Goal: Information Seeking & Learning: Understand process/instructions

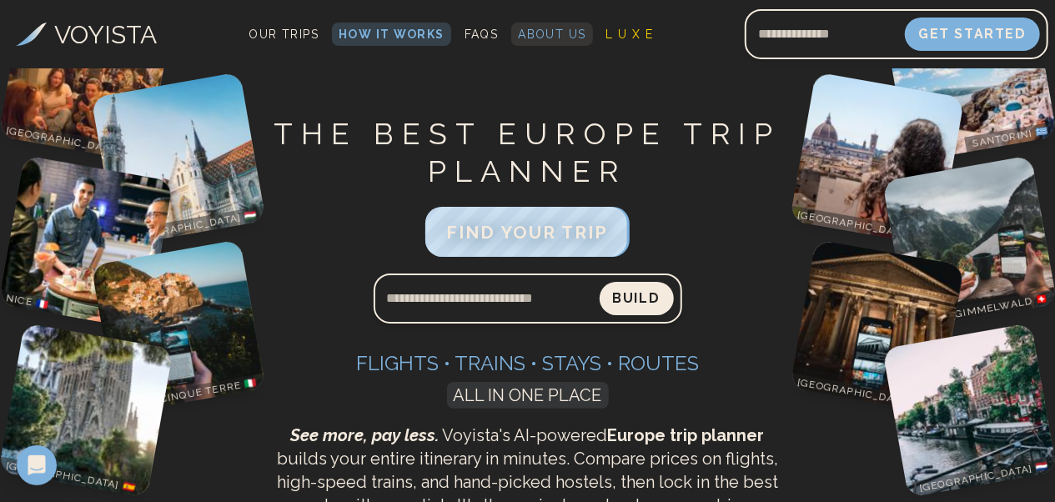
click at [522, 32] on span "About Us" at bounding box center [552, 34] width 68 height 13
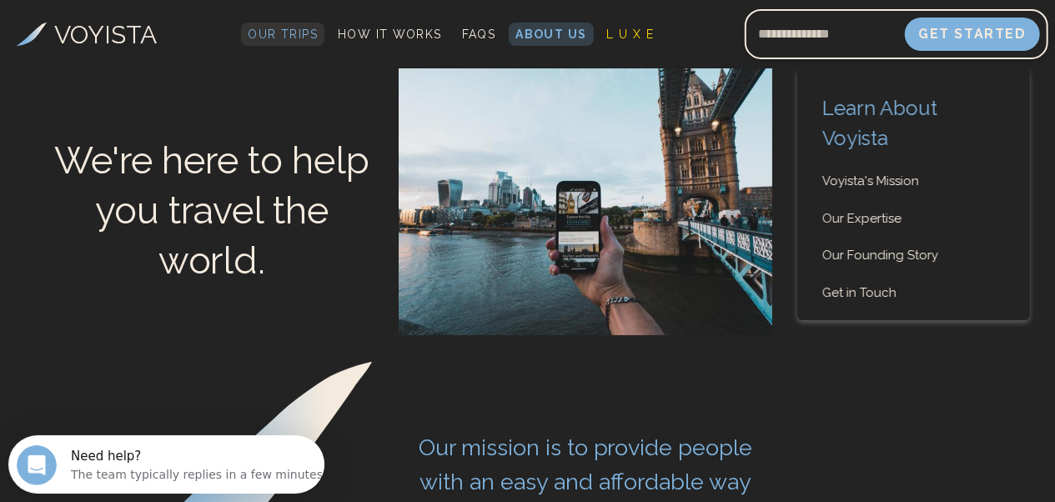
click at [285, 34] on span "Our Trips" at bounding box center [283, 34] width 70 height 13
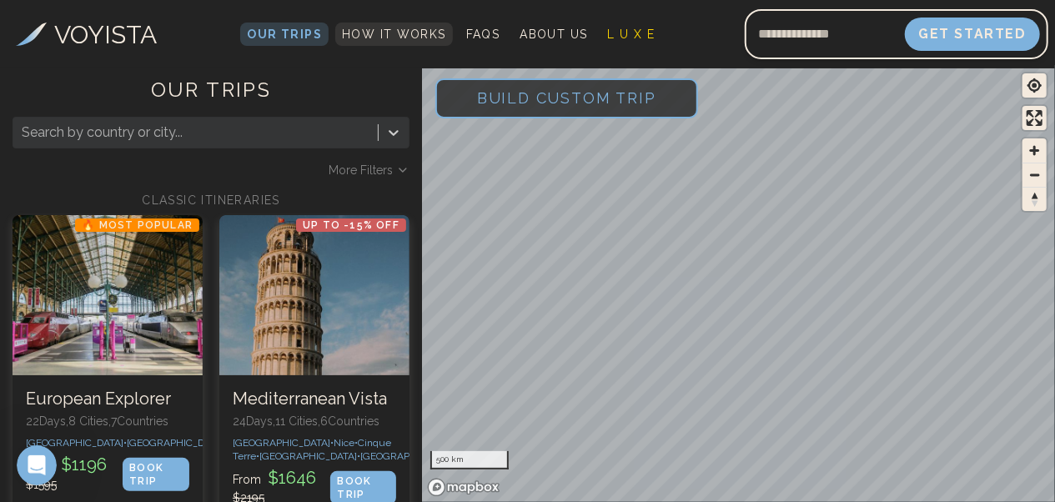
click at [389, 43] on link "How It Works" at bounding box center [394, 34] width 118 height 23
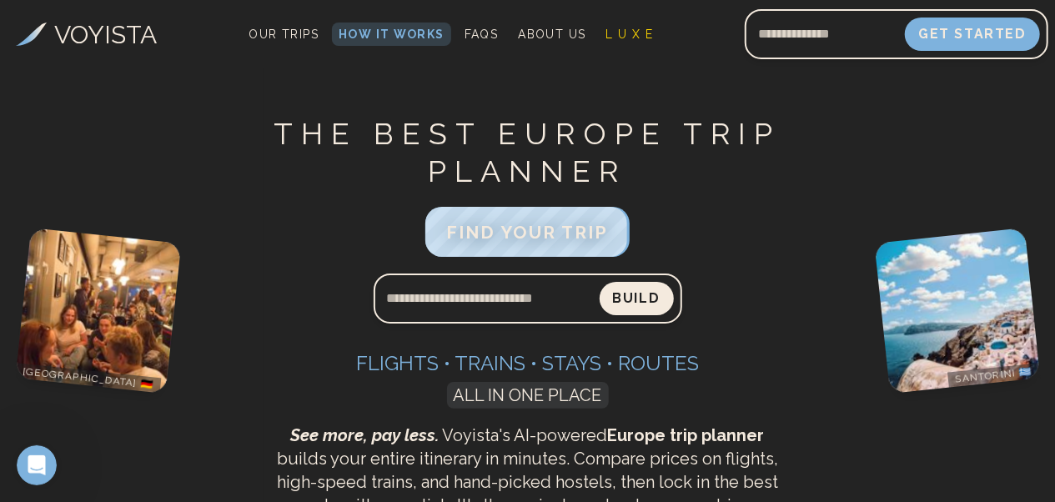
click at [235, 125] on div "[GEOGRAPHIC_DATA] 🇩🇪 [GEOGRAPHIC_DATA] 🇭🇺 Nice 🇫🇷 Cinque Terre 🇮🇹 [GEOGRAPHIC_D…" at bounding box center [132, 278] width 264 height 420
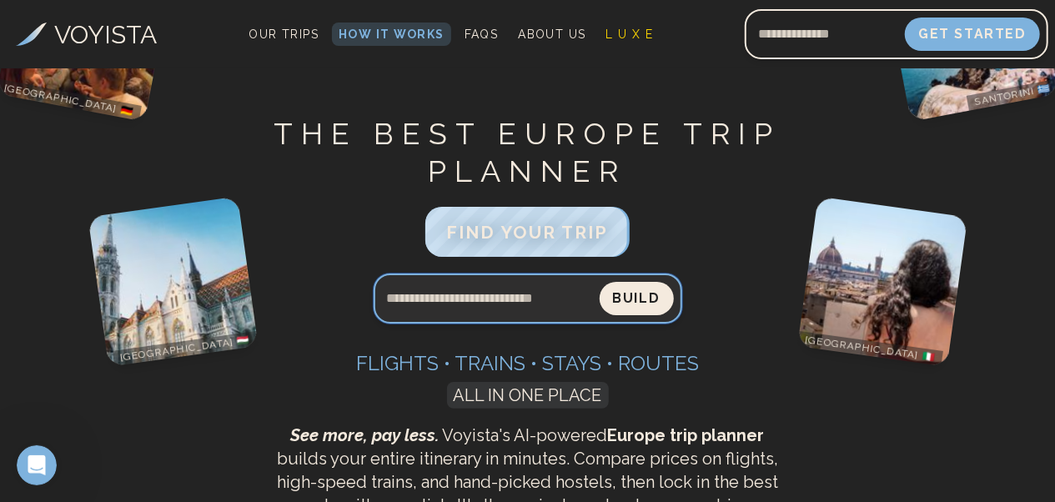
click at [403, 299] on input "Search query" at bounding box center [487, 299] width 226 height 40
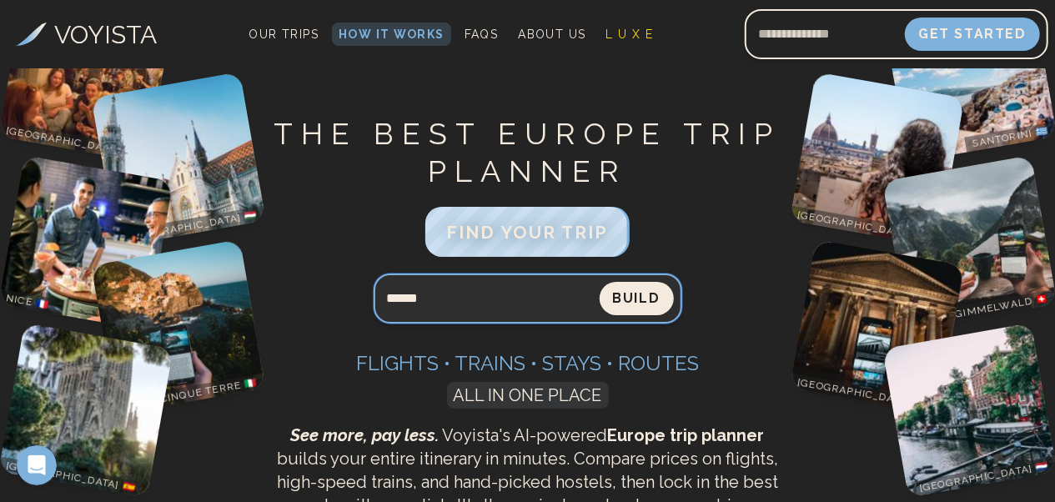
type input "******"
click at [600, 282] on button "Build" at bounding box center [637, 298] width 74 height 33
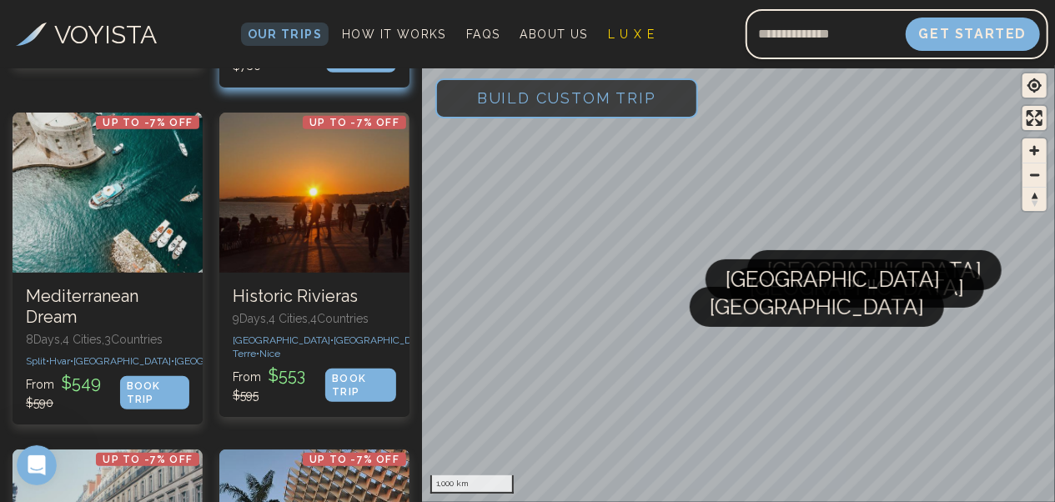
scroll to position [500, 0]
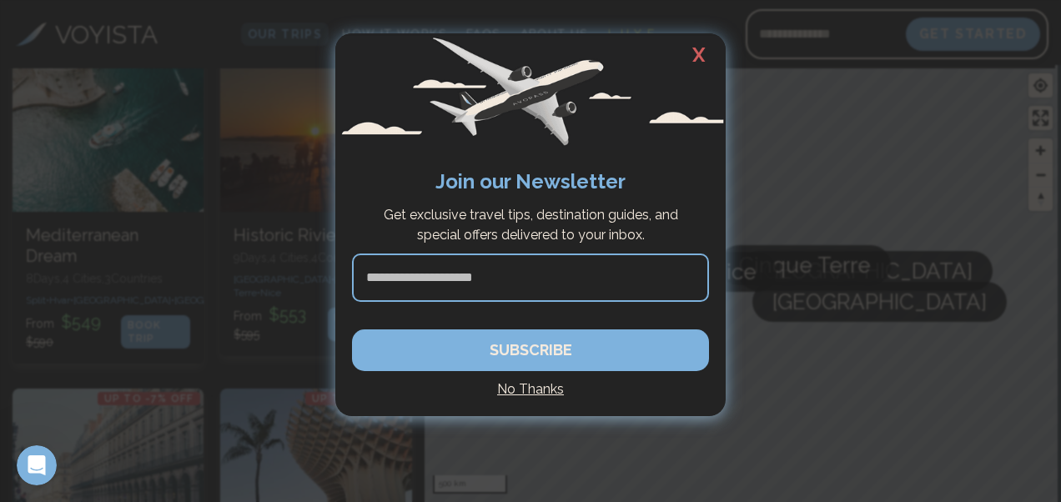
click at [697, 56] on h2 "X" at bounding box center [698, 54] width 53 height 43
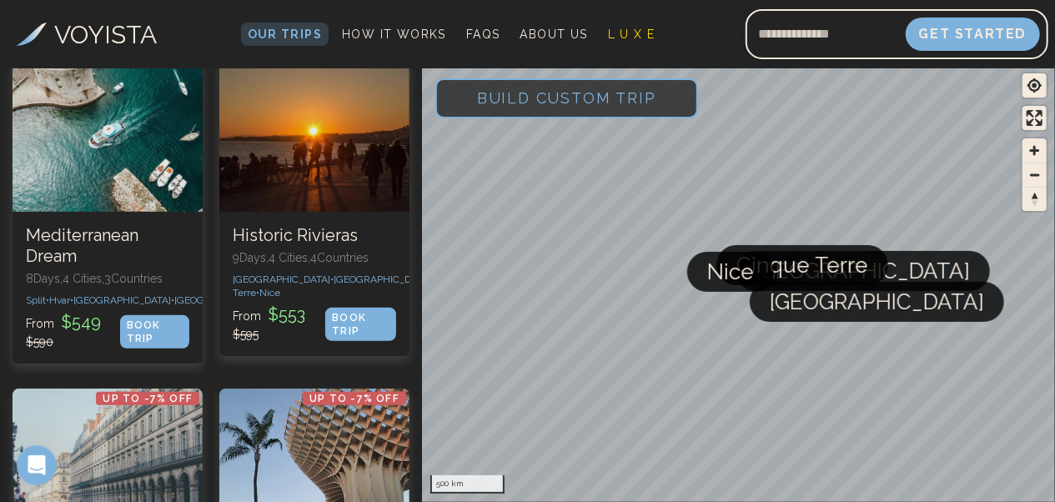
click at [572, 105] on span "Build Custom Trip" at bounding box center [566, 98] width 233 height 71
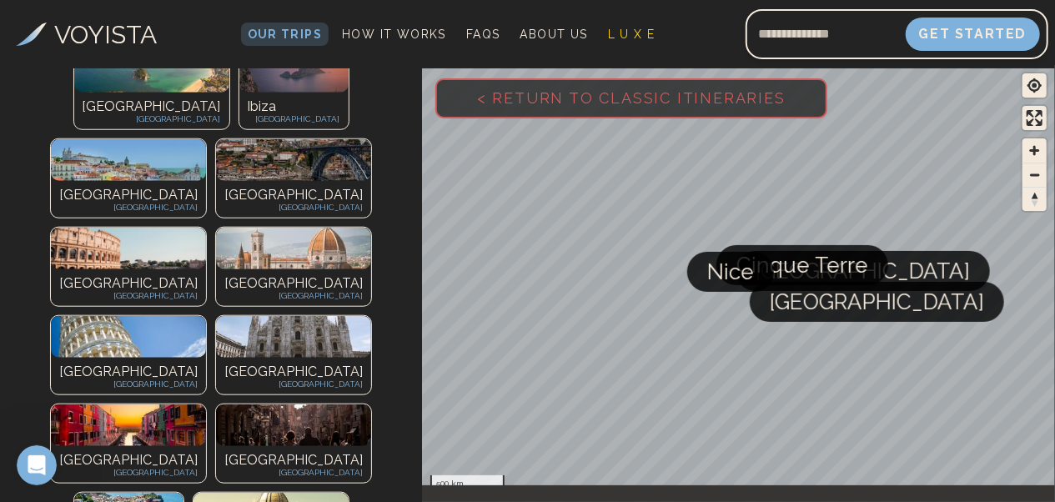
scroll to position [751, 0]
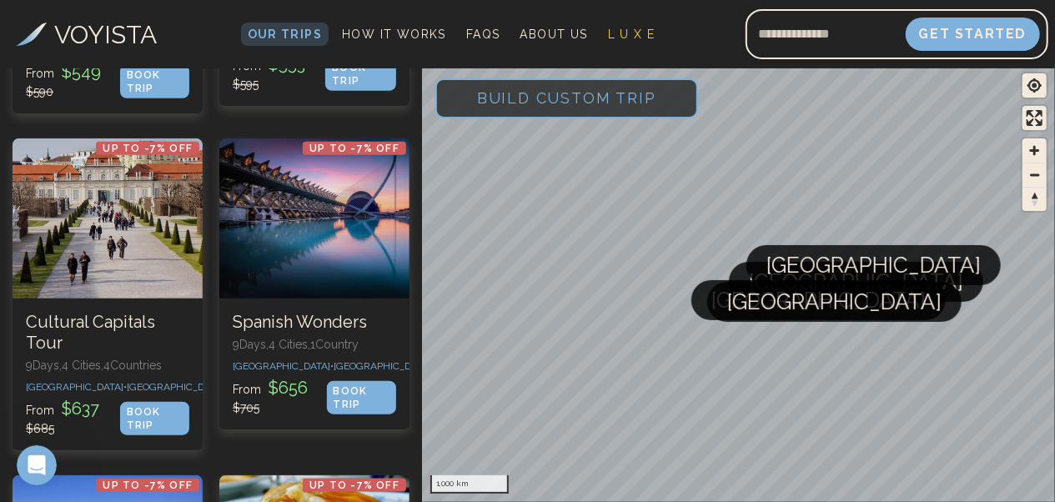
click at [544, 97] on span "Build Custom Trip" at bounding box center [566, 98] width 233 height 71
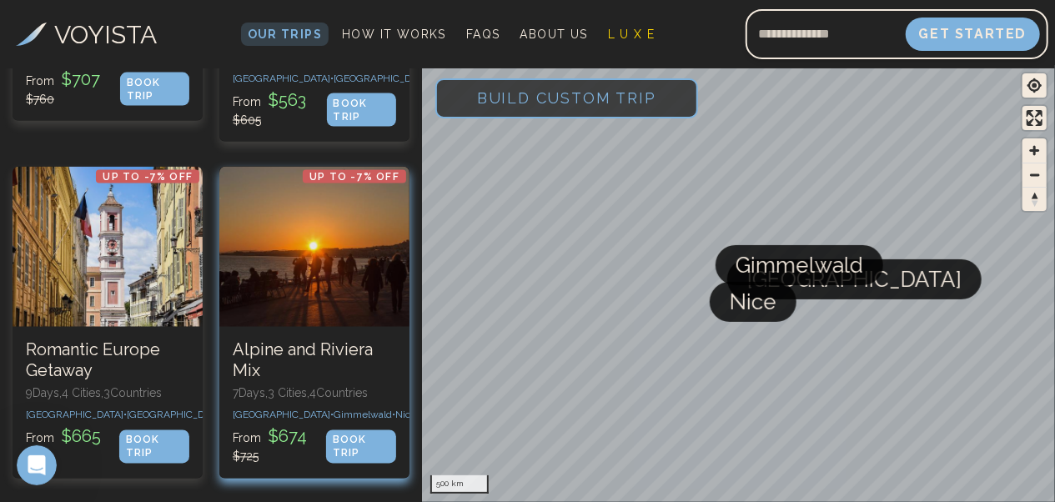
scroll to position [1360, 0]
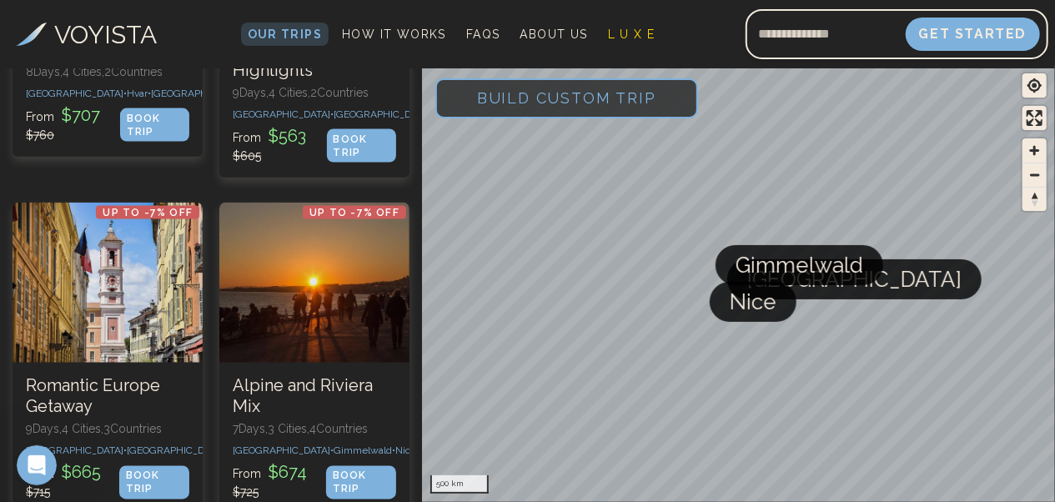
click at [550, 100] on span "Build Custom Trip" at bounding box center [566, 98] width 233 height 71
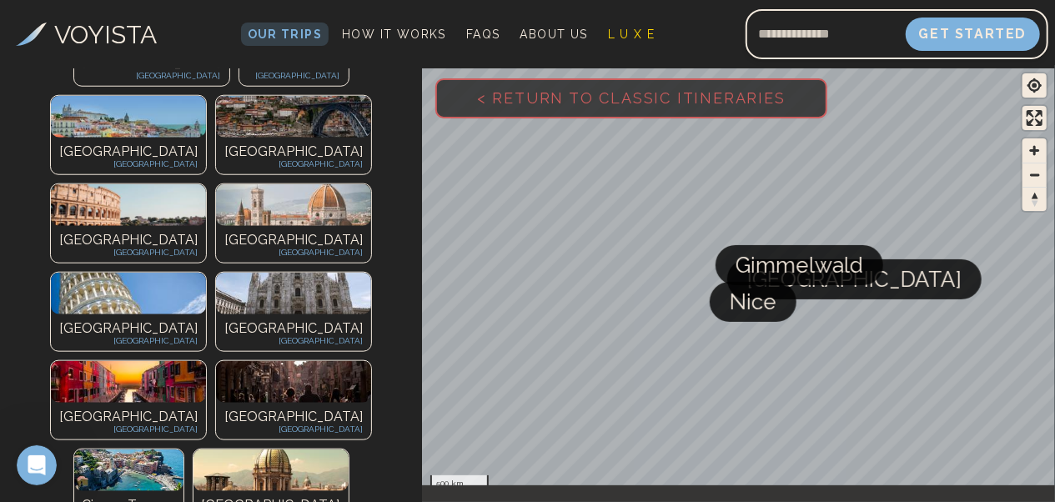
click at [550, 100] on span "< Return to Classic Itineraries" at bounding box center [631, 98] width 362 height 71
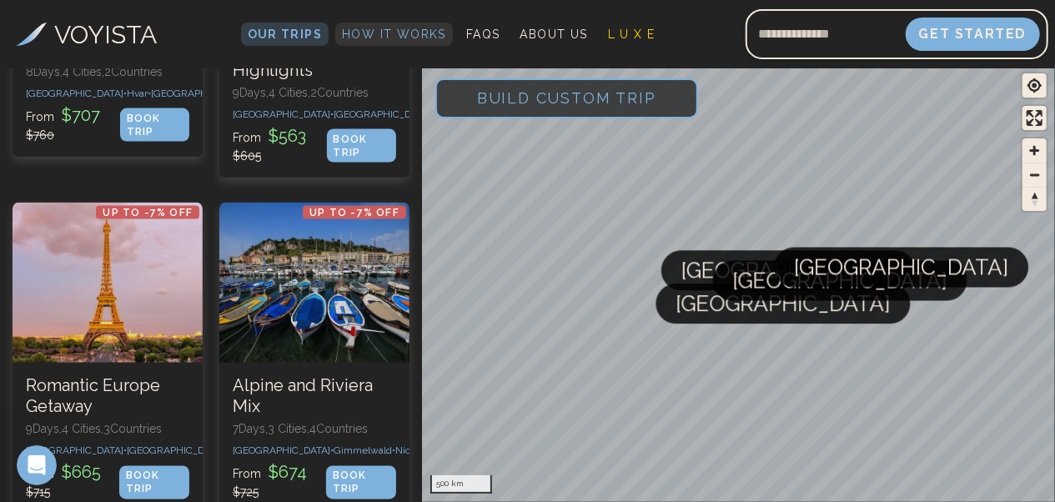
click at [378, 38] on span "How It Works" at bounding box center [394, 34] width 104 height 13
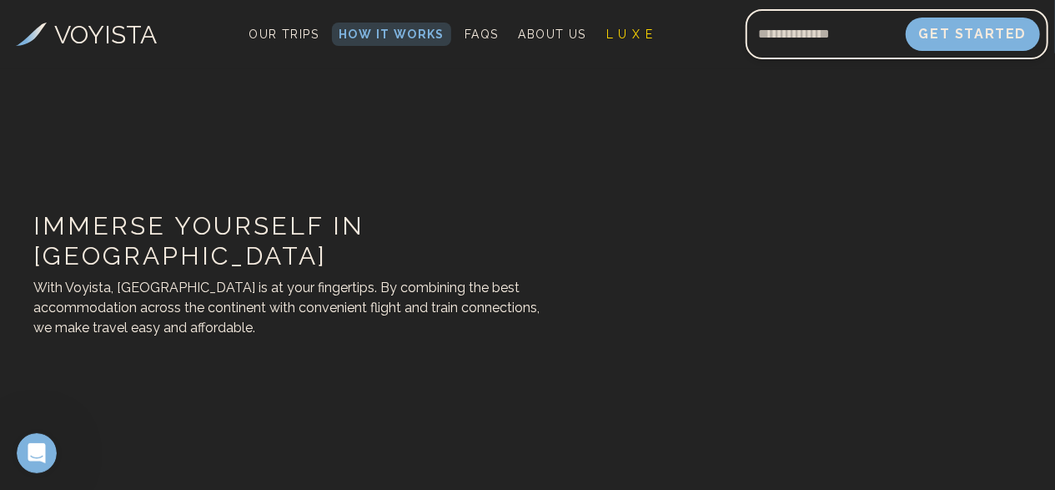
scroll to position [667, 0]
